Goal: Answer question/provide support

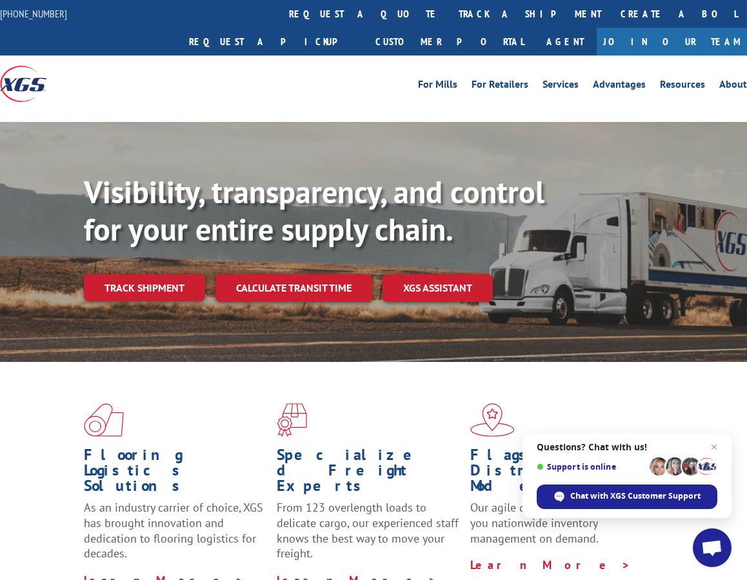
click at [153, 274] on div "Visibility, transparency, and control for your entire supply chain. Track shipm…" at bounding box center [415, 264] width 663 height 180
click at [159, 274] on link "Track shipment" at bounding box center [144, 287] width 121 height 27
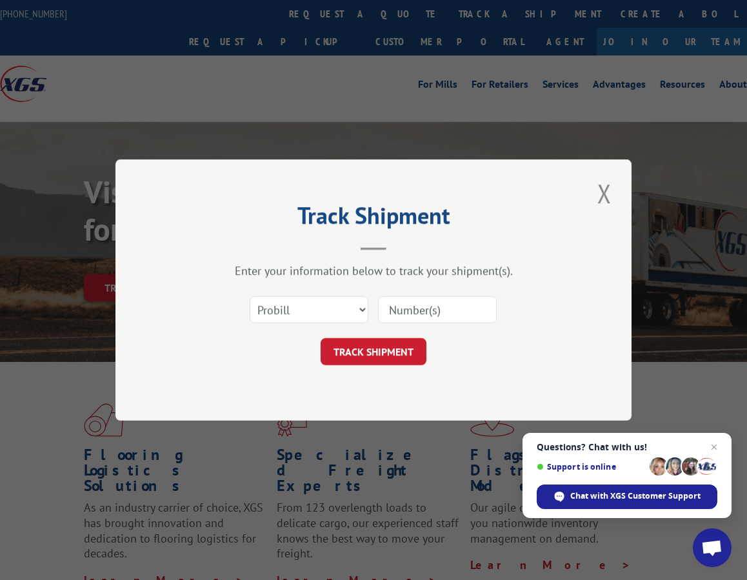
click at [419, 312] on input at bounding box center [437, 309] width 119 height 27
paste input "14798262"
type input "14798262"
click at [578, 498] on span "Chat with XGS Customer Support" at bounding box center [636, 497] width 130 height 12
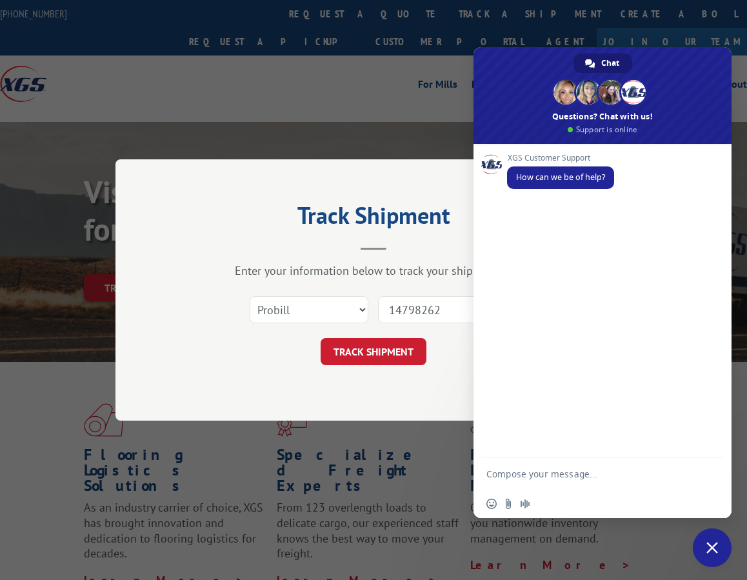
click at [597, 466] on textarea "Compose your message..." at bounding box center [590, 474] width 207 height 32
type textarea ";"
type textarea "p"
type textarea "Please advise freight status pro#"
click at [399, 318] on input "14798262" at bounding box center [437, 309] width 119 height 27
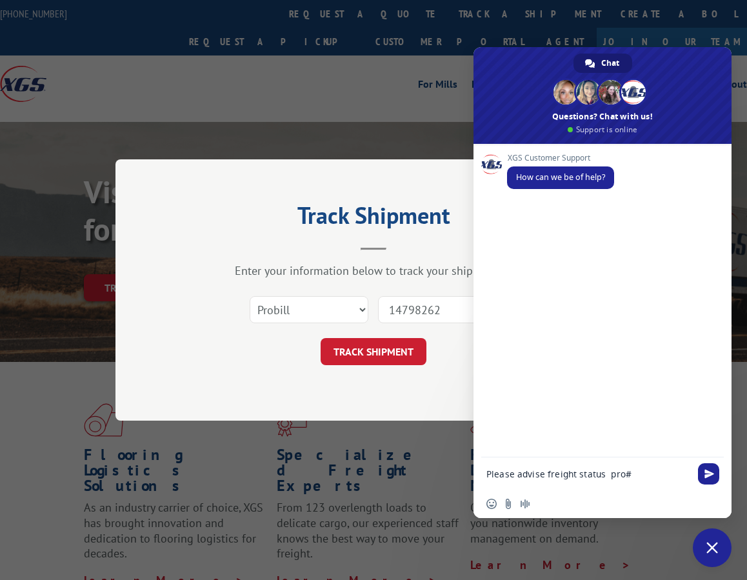
click at [399, 318] on input "14798262" at bounding box center [437, 309] width 119 height 27
click at [643, 478] on textarea "Please advise freight status pro#" at bounding box center [590, 474] width 207 height 32
paste textarea "14798262"
type textarea "Please advise freight status pro# 14798262"
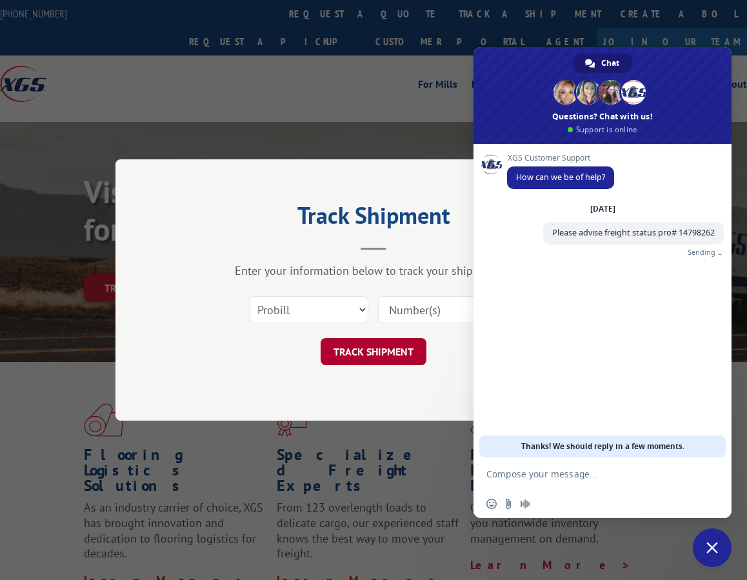
drag, startPoint x: 444, startPoint y: 318, endPoint x: 397, endPoint y: 344, distance: 53.7
click at [444, 319] on input at bounding box center [437, 309] width 119 height 27
paste input "14798262"
type input "14798262"
click at [394, 345] on button "TRACK SHIPMENT" at bounding box center [374, 351] width 106 height 27
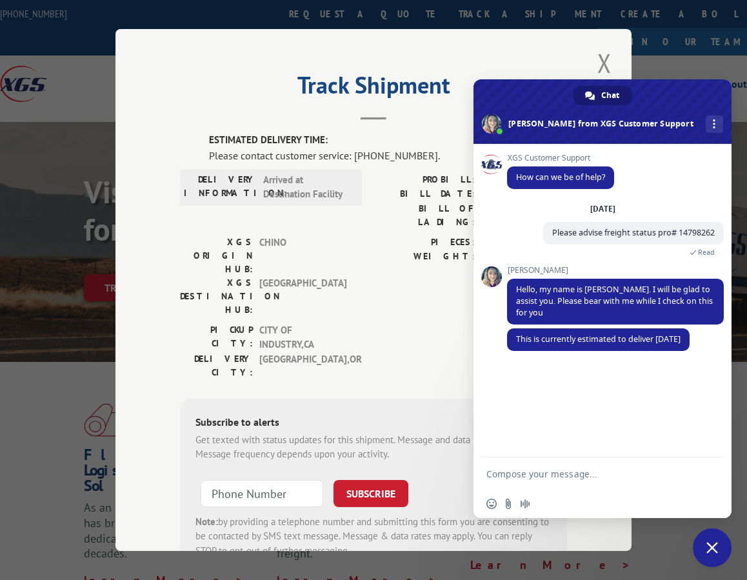
click at [538, 481] on textarea "Compose your message..." at bounding box center [590, 474] width 207 height 32
click at [550, 478] on textarea "Compose your message..." at bounding box center [590, 474] width 207 height 32
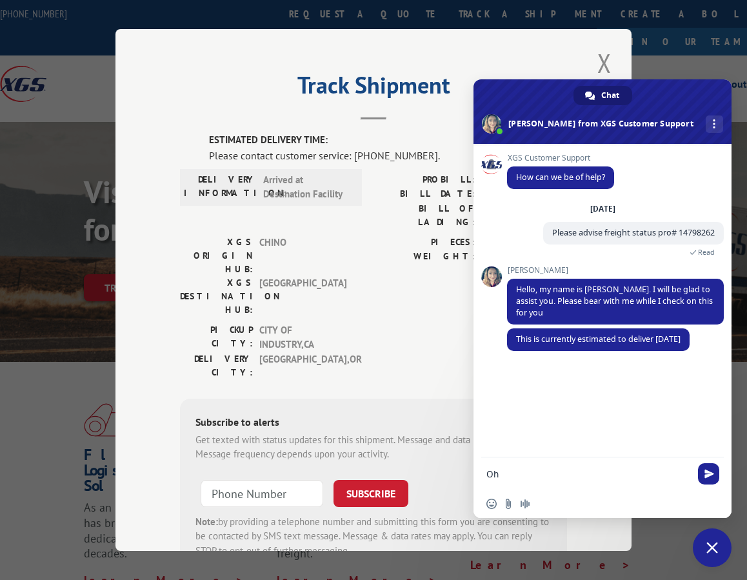
type textarea "Oh"
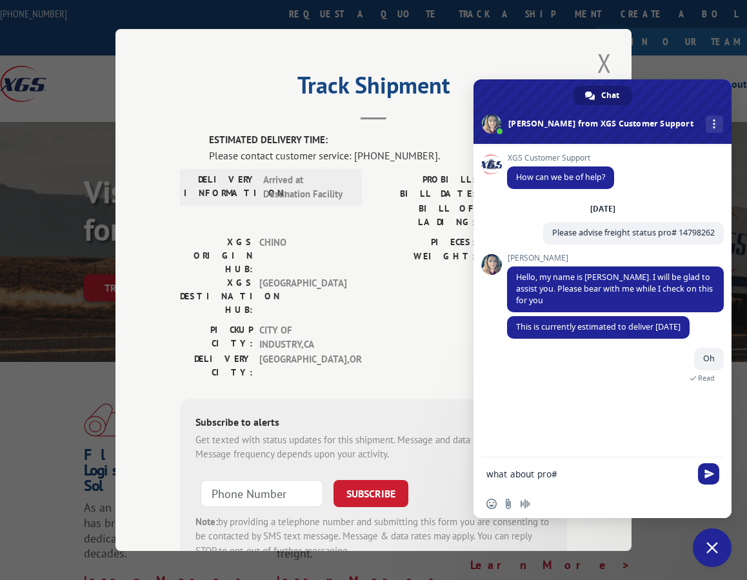
paste textarea "17386342"
type textarea "what about pro# 17386342"
type textarea "please help check"
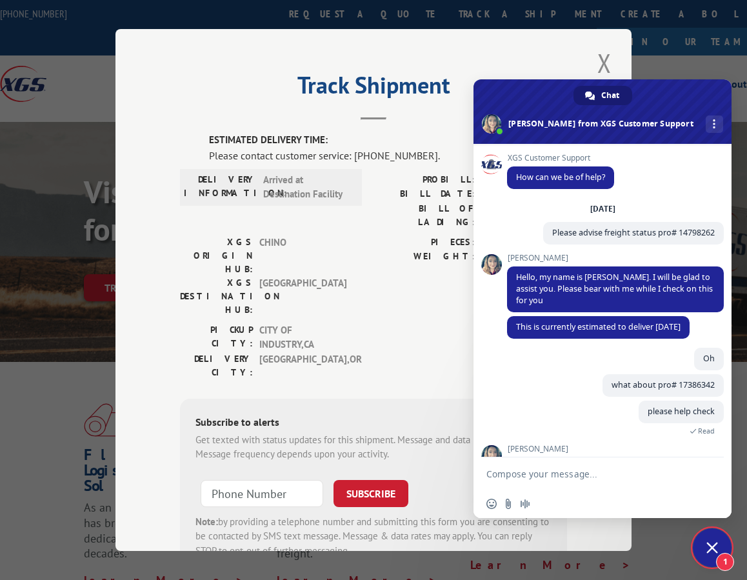
scroll to position [40, 0]
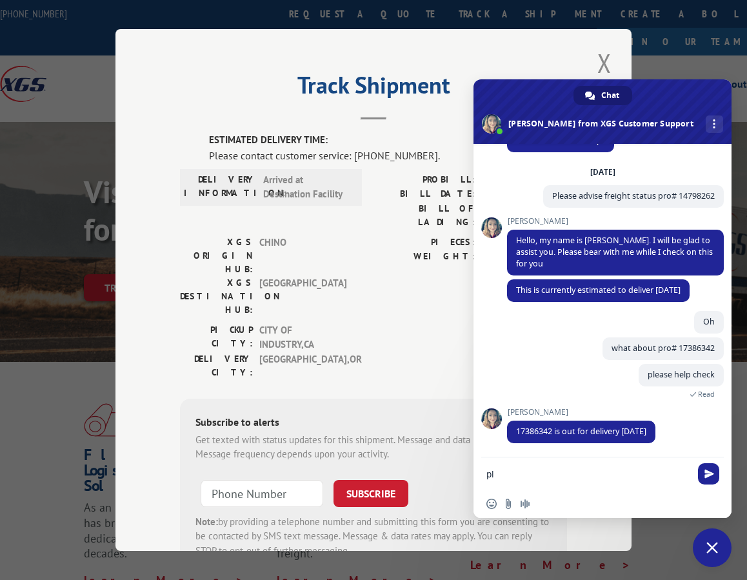
type textarea "p"
paste textarea "14798263"
type textarea "ty please help send POD 14798263"
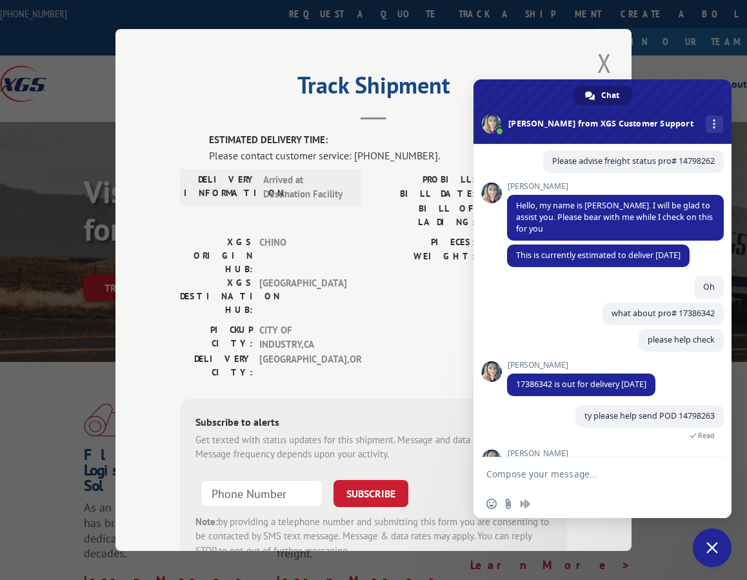
scroll to position [198, 0]
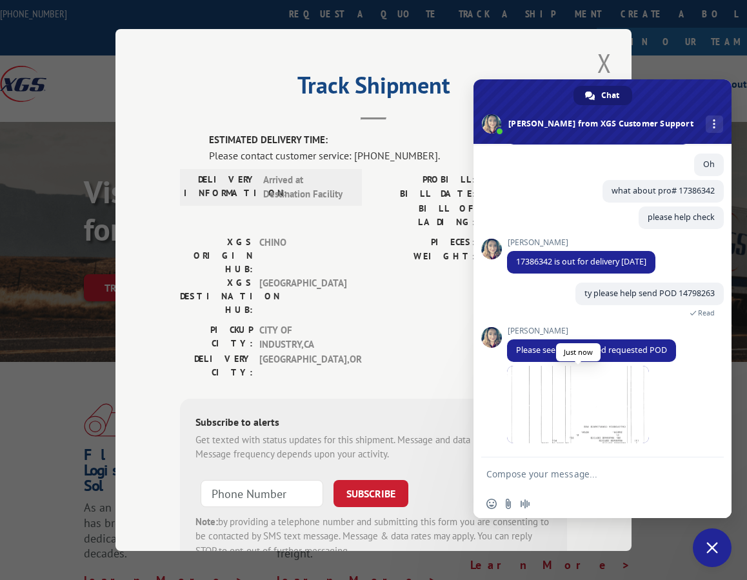
click at [620, 423] on span at bounding box center [578, 404] width 142 height 77
click at [608, 384] on span at bounding box center [578, 404] width 142 height 77
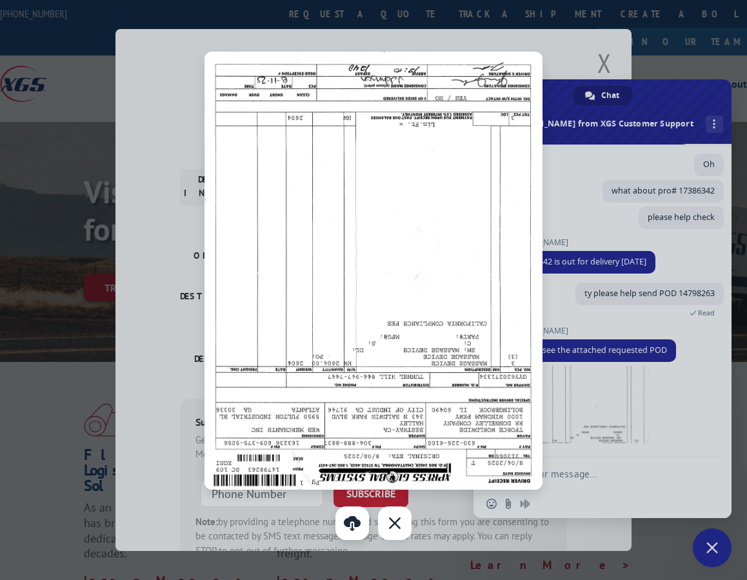
click at [357, 528] on link at bounding box center [353, 524] width 34 height 34
click at [594, 417] on div at bounding box center [373, 290] width 747 height 580
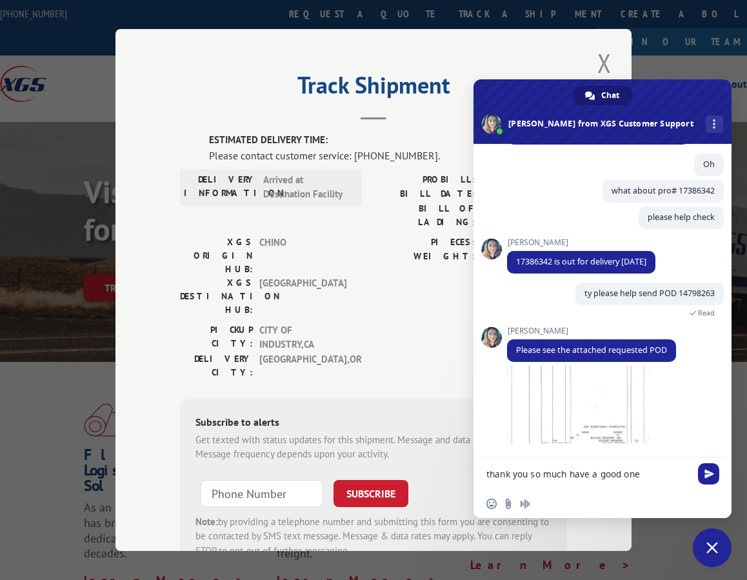
type textarea "thank you so much have a good one"
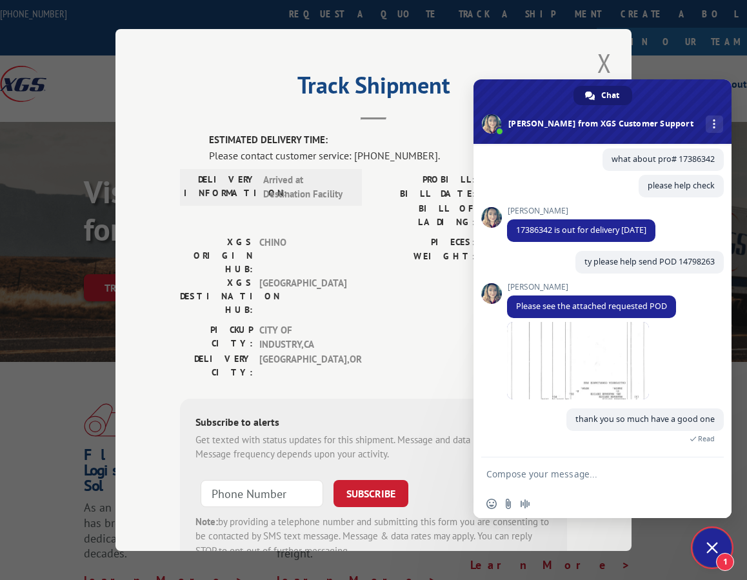
scroll to position [350, 0]
